Goal: Information Seeking & Learning: Learn about a topic

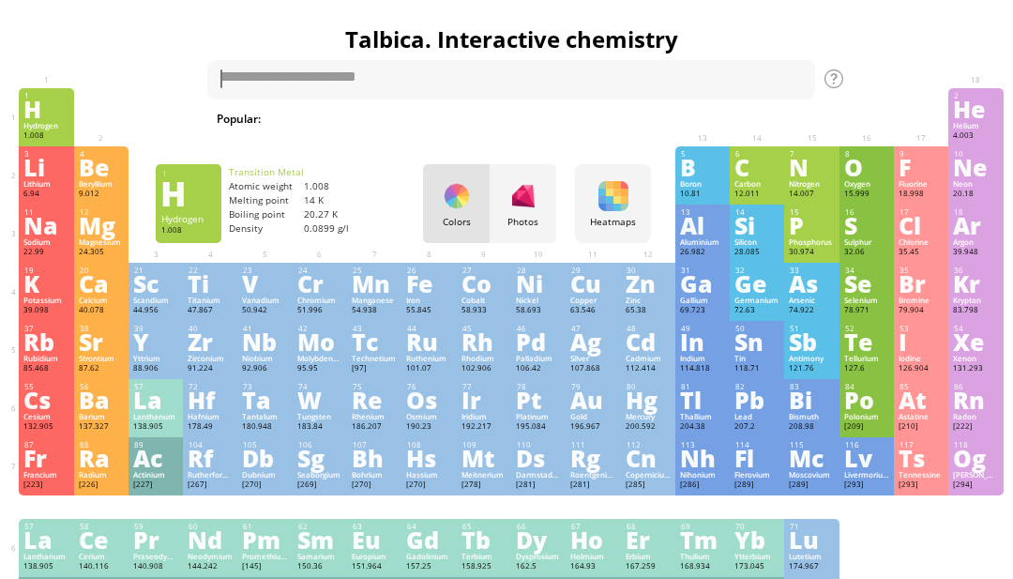
click at [41, 128] on div "Hydrogen" at bounding box center [45, 125] width 45 height 9
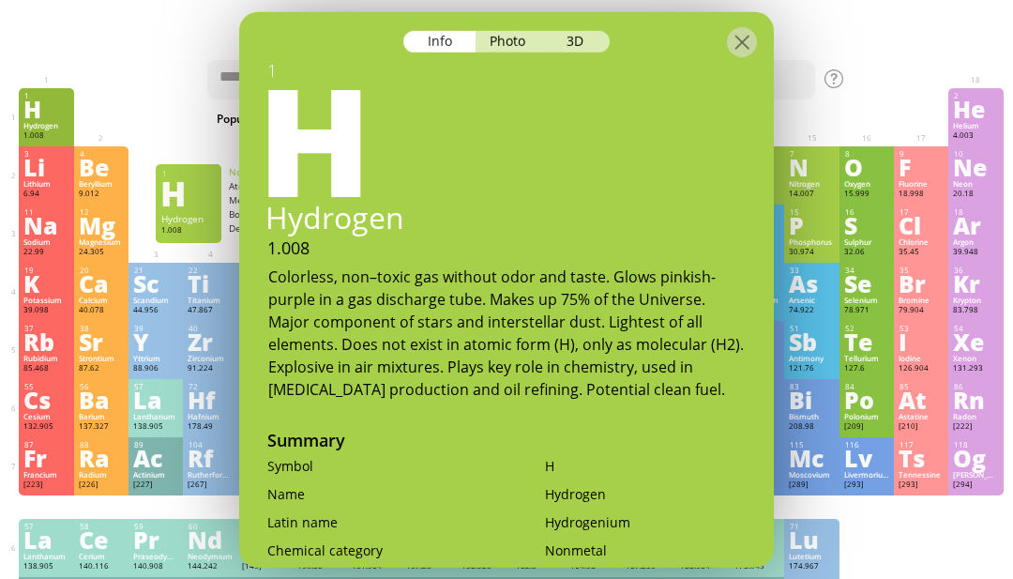
click at [905, 89] on div at bounding box center [921, 97] width 54 height 19
click at [862, 519] on div at bounding box center [866, 506] width 54 height 23
click at [738, 33] on div at bounding box center [742, 41] width 30 height 30
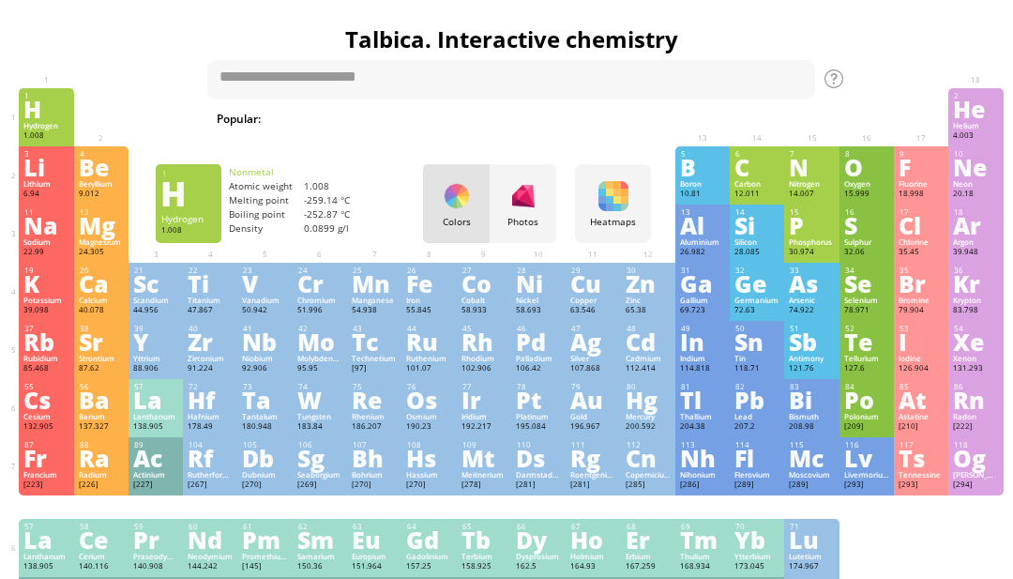
click at [586, 352] on div "Ag" at bounding box center [592, 341] width 45 height 21
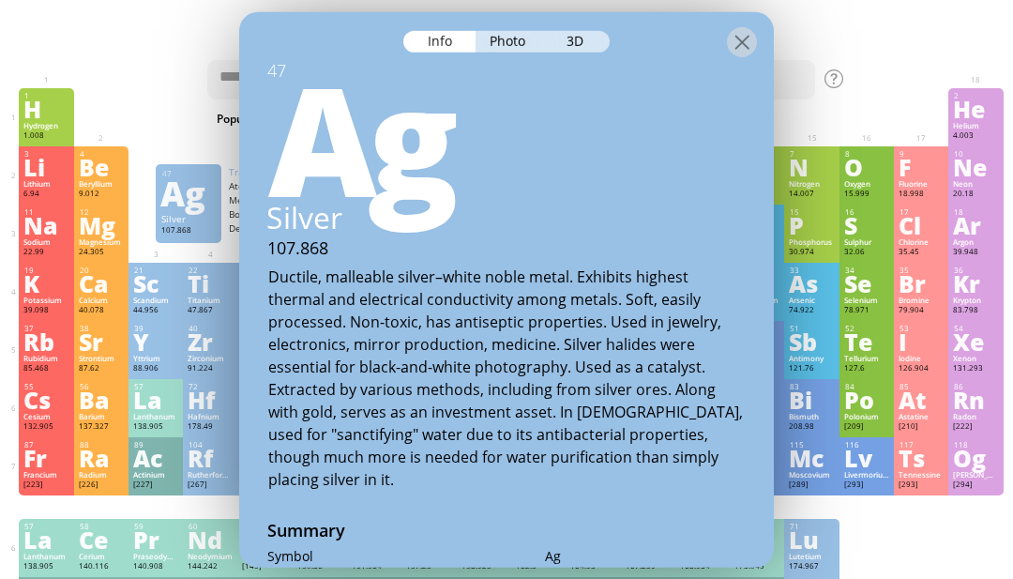
click at [573, 34] on div "3D" at bounding box center [576, 41] width 68 height 22
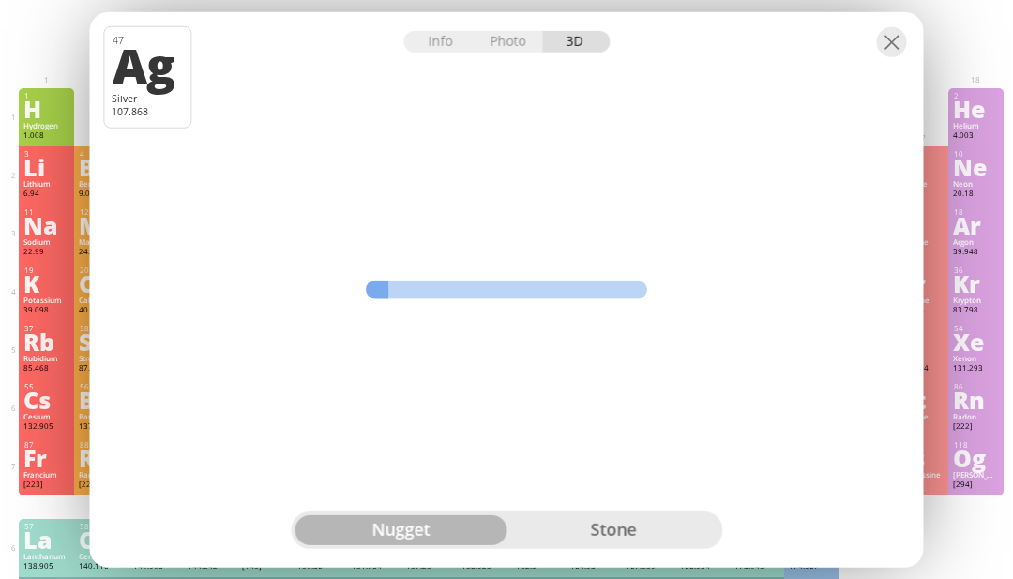
click at [714, 524] on div "Info Photo 3D Info Photo 3D 47 Ag Silver 107.868 nugget stone granulas nugget n…" at bounding box center [507, 288] width 834 height 555
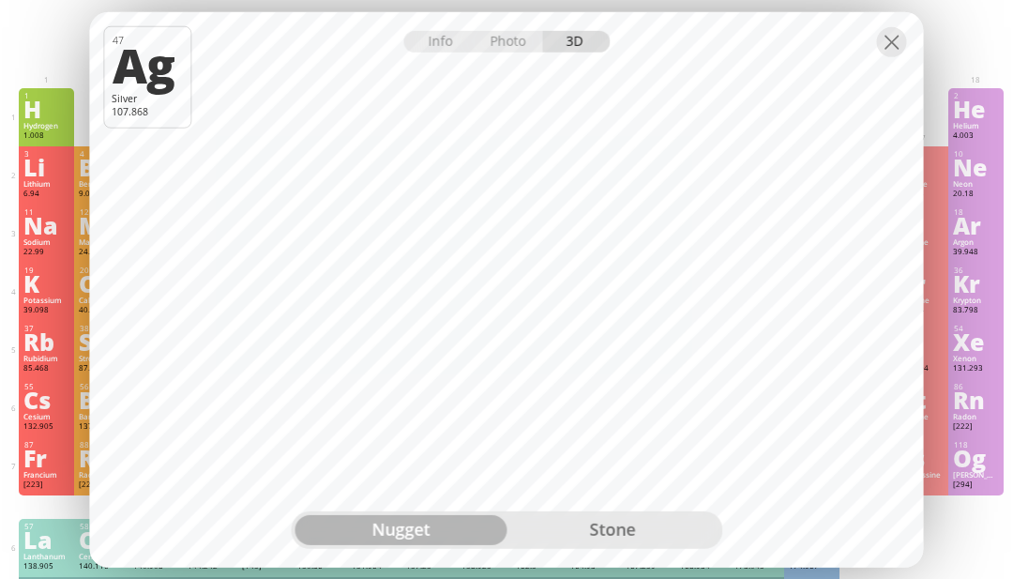
click at [892, 56] on div at bounding box center [892, 41] width 30 height 30
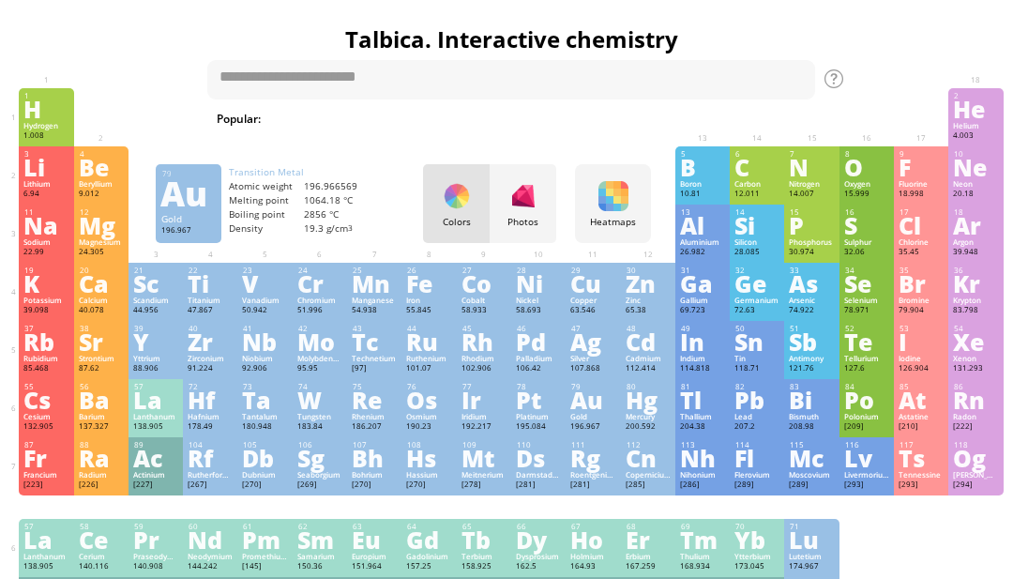
click at [585, 410] on div "Au" at bounding box center [592, 399] width 45 height 21
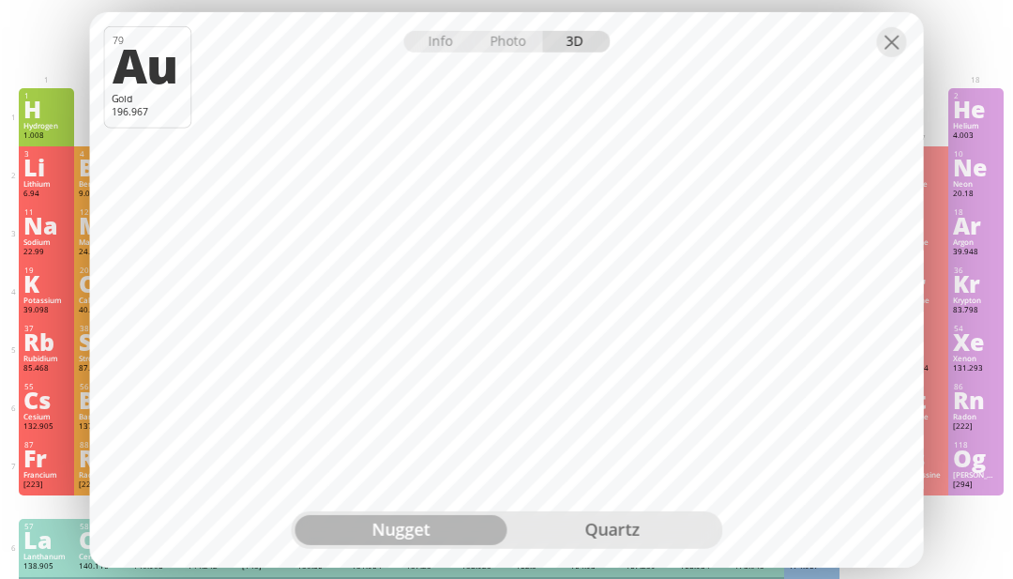
click at [892, 56] on div at bounding box center [892, 41] width 30 height 30
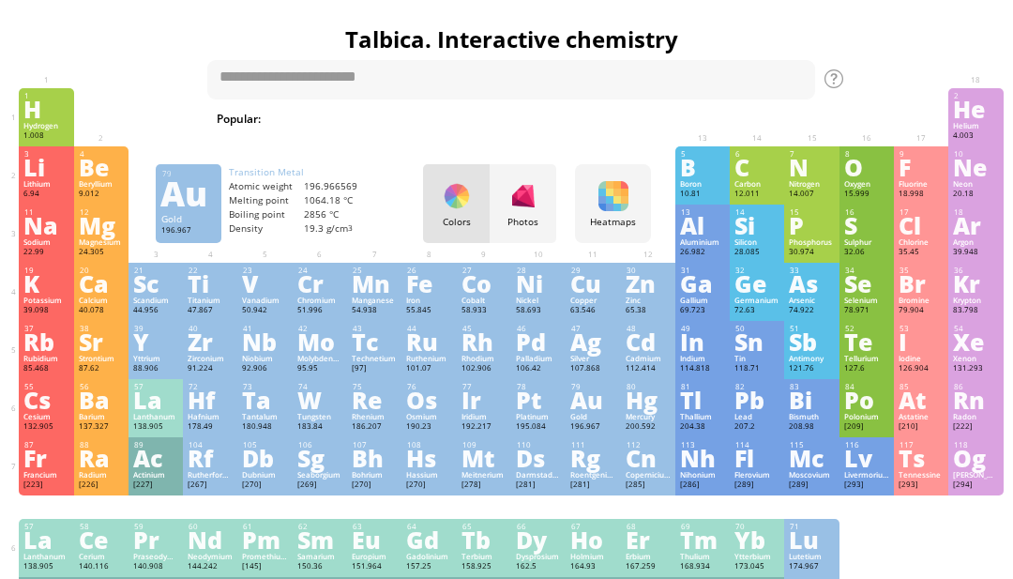
click at [37, 550] on div "La" at bounding box center [45, 539] width 45 height 21
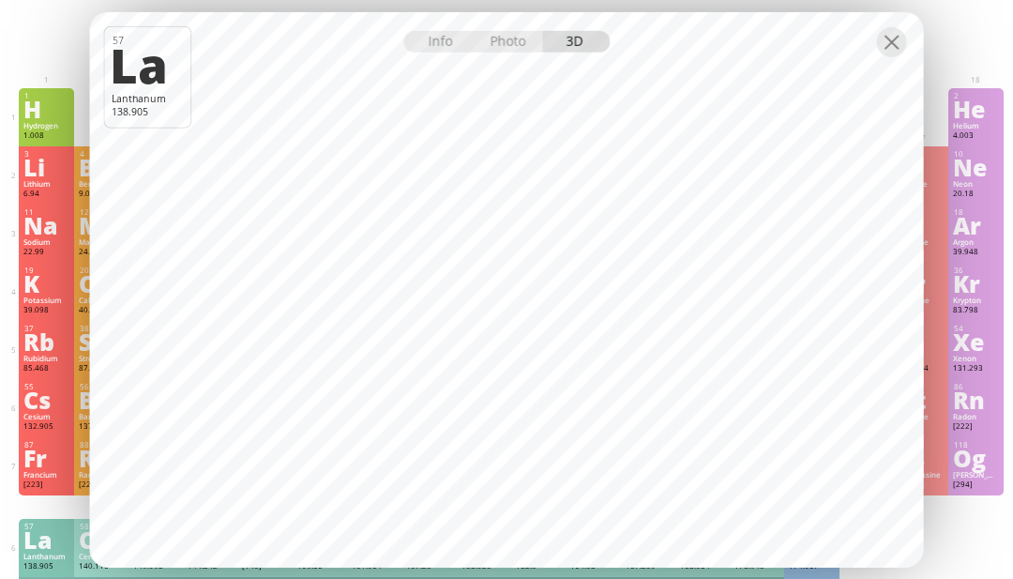
click at [892, 56] on div at bounding box center [892, 41] width 30 height 30
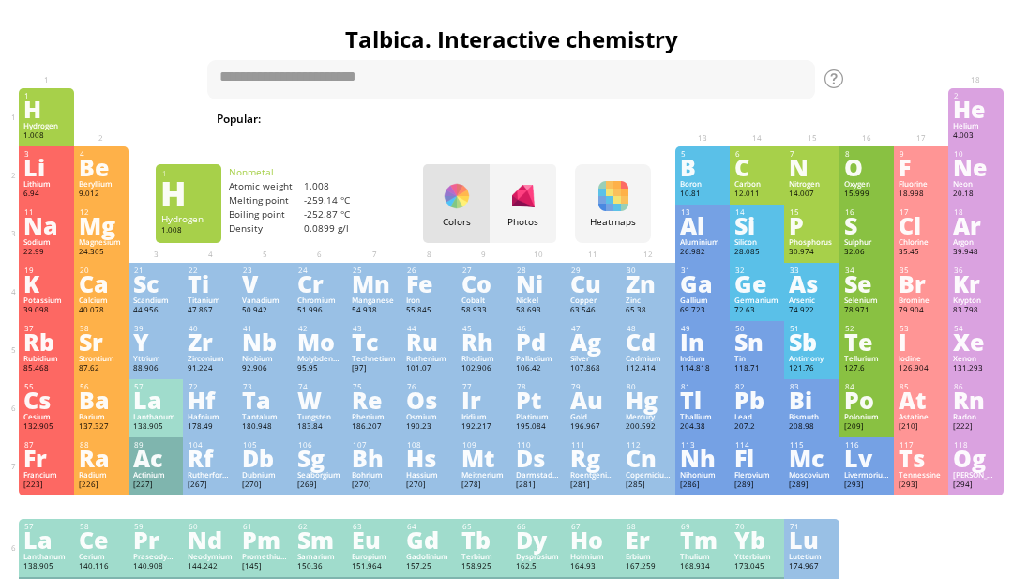
click at [34, 100] on div "H" at bounding box center [45, 108] width 45 height 21
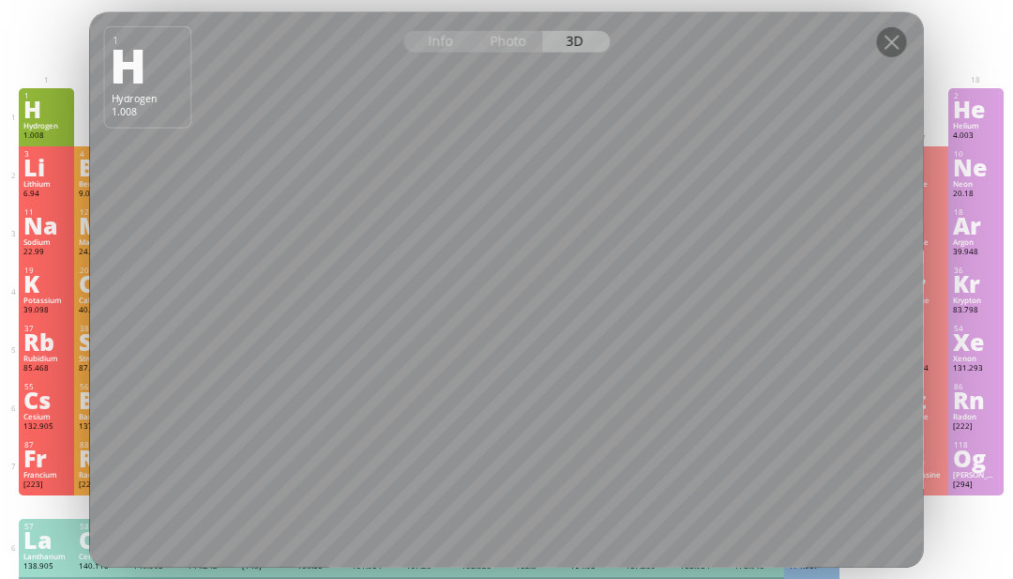
click at [888, 56] on div at bounding box center [892, 41] width 30 height 30
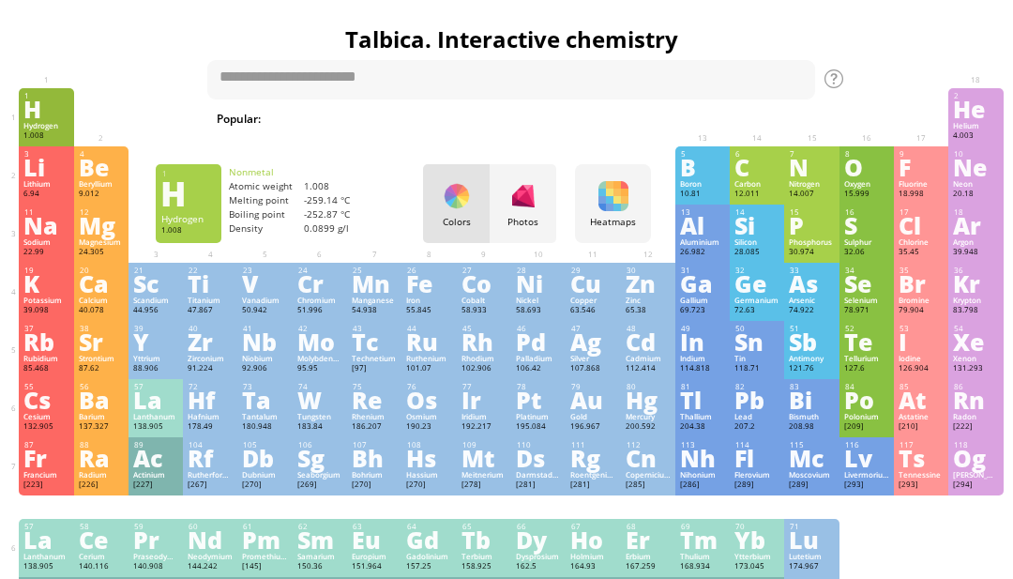
click at [881, 56] on div at bounding box center [892, 41] width 30 height 30
click at [894, 100] on div at bounding box center [921, 97] width 54 height 19
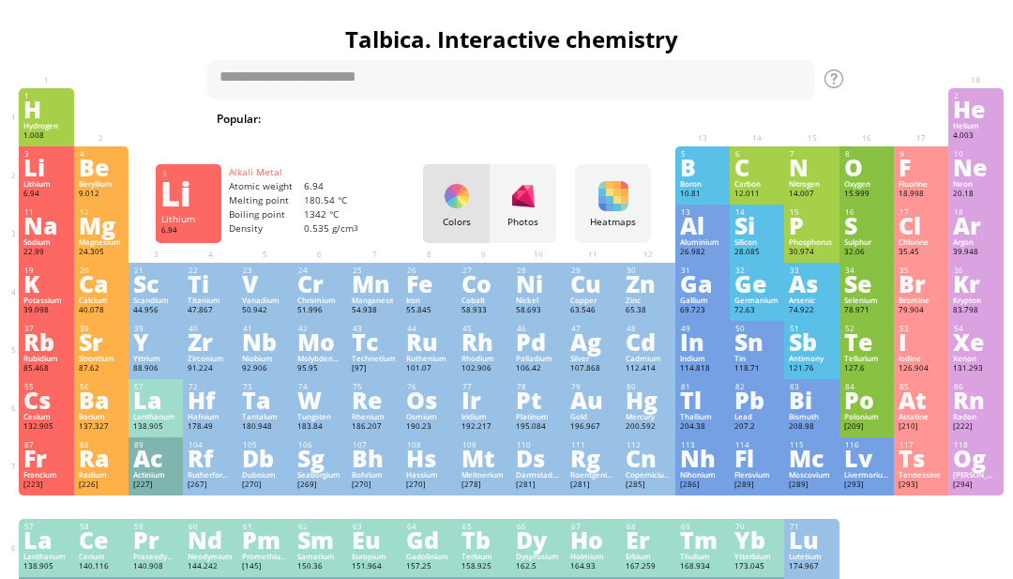
click at [28, 189] on div "Lithium" at bounding box center [45, 183] width 45 height 9
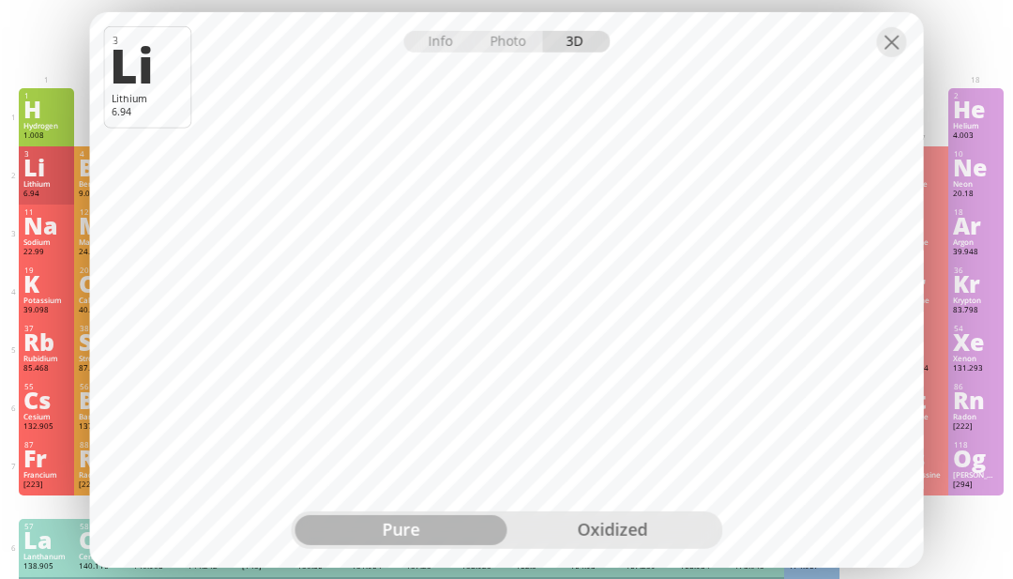
click at [884, 56] on div at bounding box center [892, 41] width 30 height 30
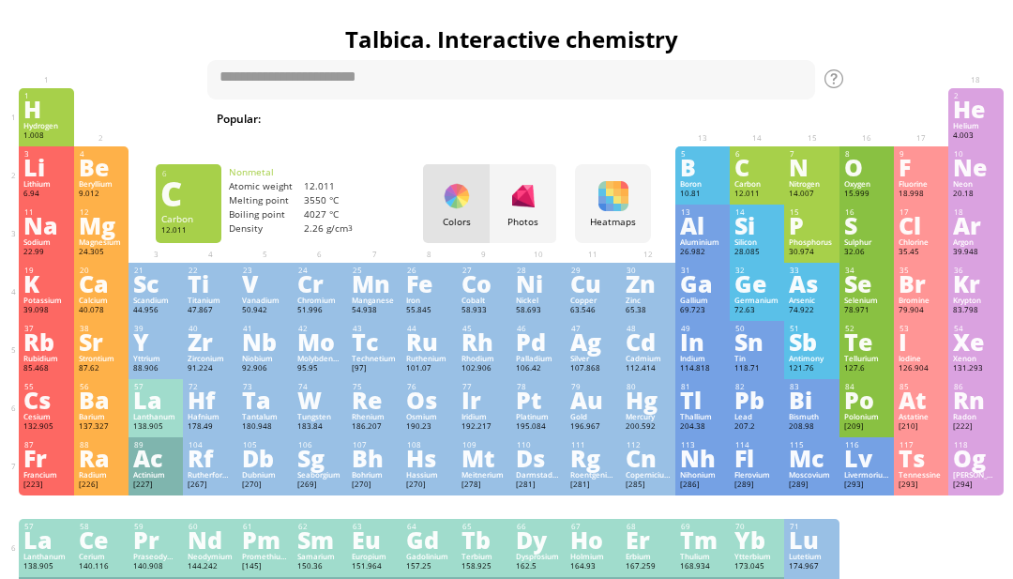
click at [763, 176] on div "C" at bounding box center [756, 167] width 45 height 21
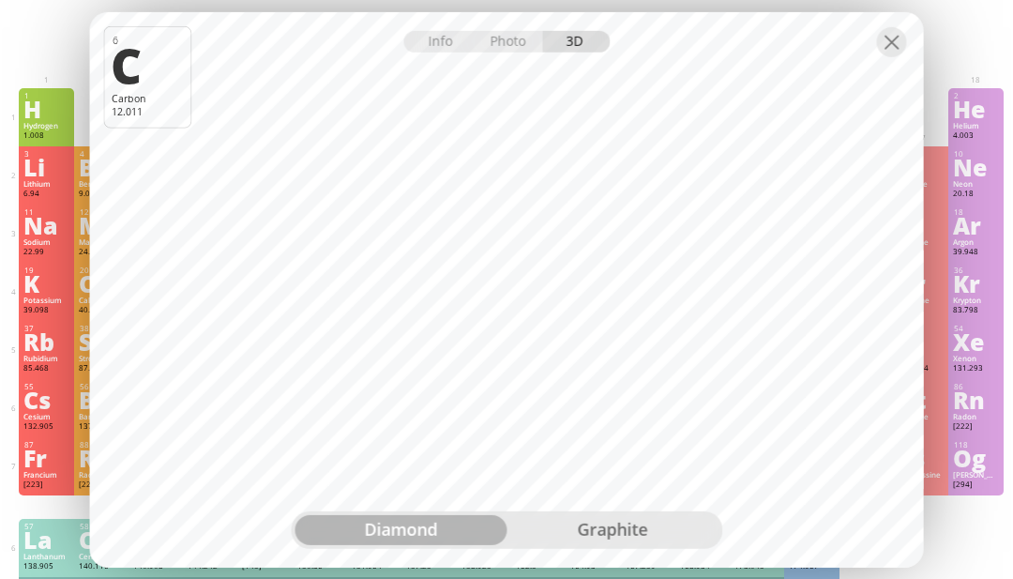
click at [886, 44] on div at bounding box center [507, 27] width 834 height 33
click at [885, 53] on div at bounding box center [892, 41] width 30 height 30
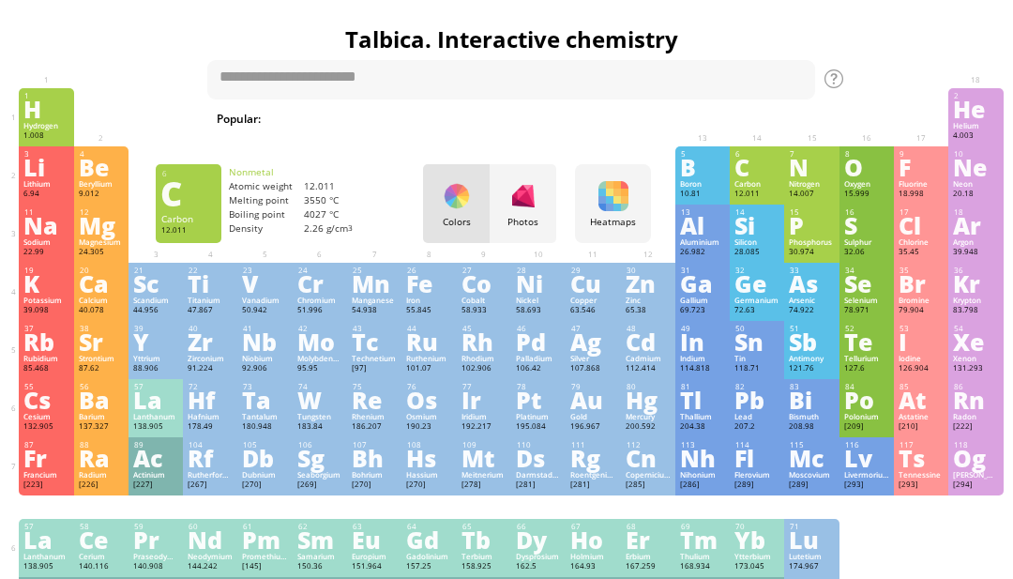
click at [890, 53] on h1 "Talbica. Interactive chemistry" at bounding box center [511, 39] width 994 height 32
click at [892, 51] on h1 "Talbica. Interactive chemistry" at bounding box center [511, 39] width 994 height 32
